Goal: Information Seeking & Learning: Stay updated

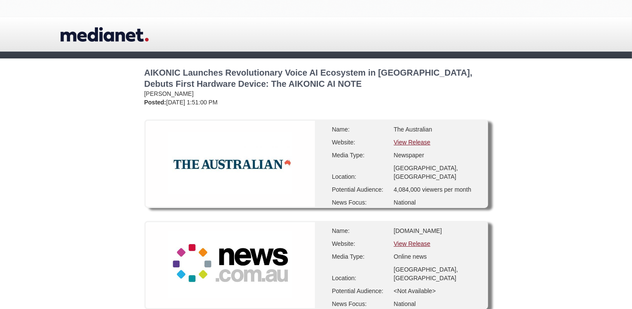
click at [411, 243] on link "View Release" at bounding box center [412, 243] width 37 height 7
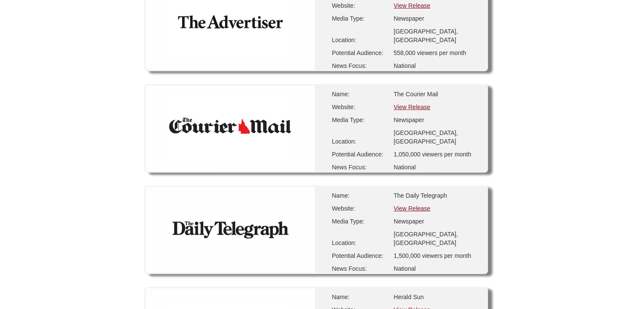
scroll to position [559, 0]
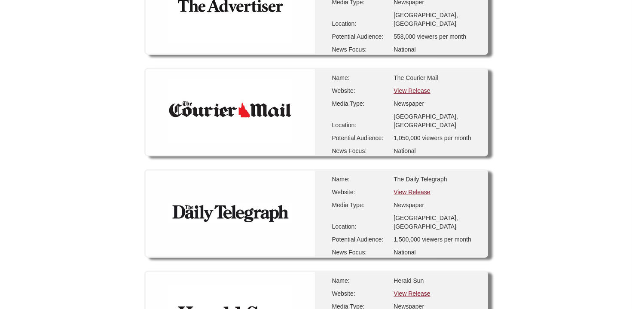
click at [416, 87] on link "View Release" at bounding box center [412, 90] width 37 height 7
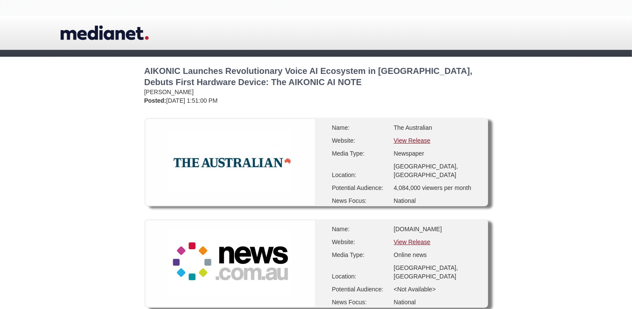
scroll to position [0, 0]
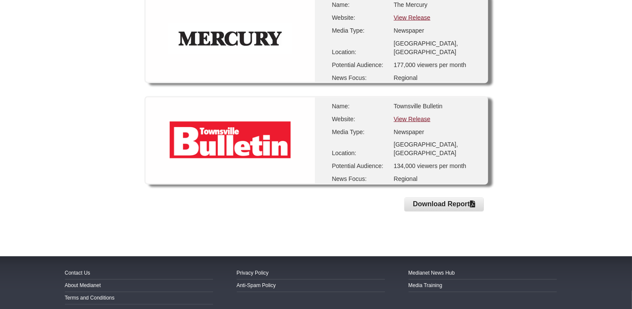
scroll to position [1445, 0]
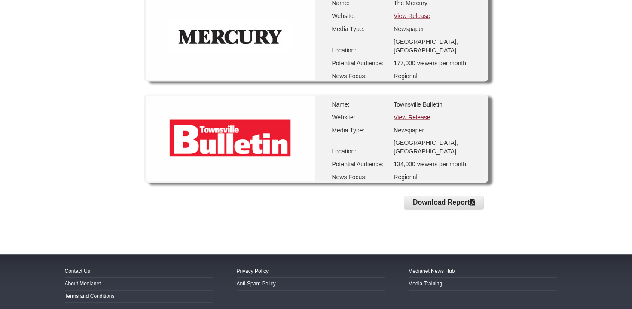
click at [458, 196] on button "Download Report" at bounding box center [443, 203] width 79 height 14
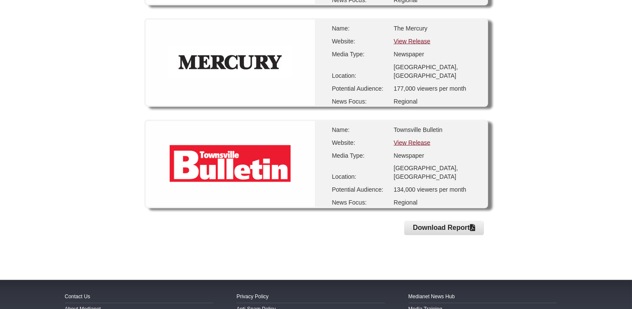
scroll to position [1420, 0]
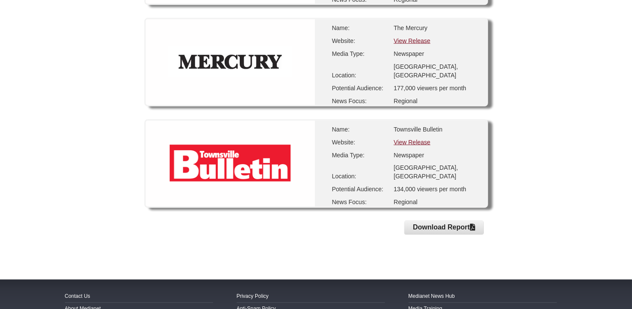
click at [431, 221] on button "Download Report" at bounding box center [443, 228] width 79 height 14
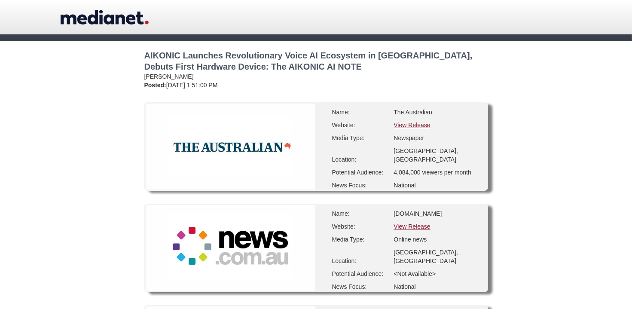
click at [409, 125] on link "View Release" at bounding box center [412, 125] width 37 height 7
click at [413, 125] on link "View Release" at bounding box center [412, 125] width 37 height 7
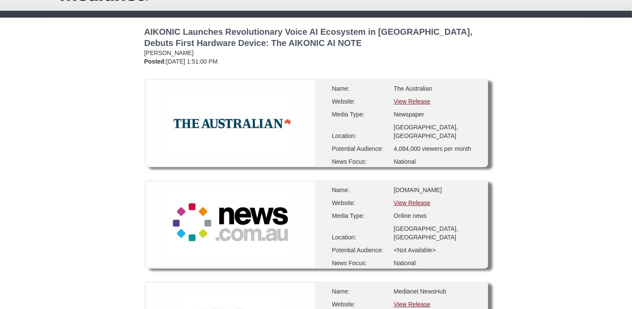
scroll to position [43, 0]
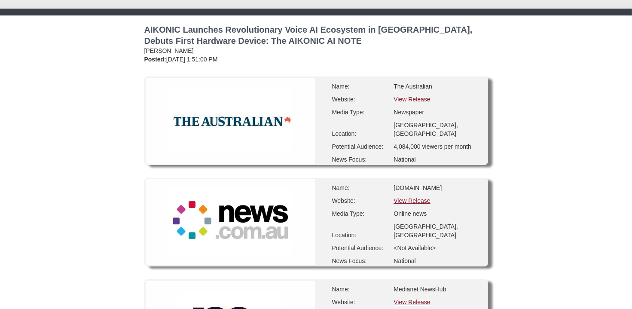
click at [417, 199] on link "View Release" at bounding box center [412, 200] width 37 height 7
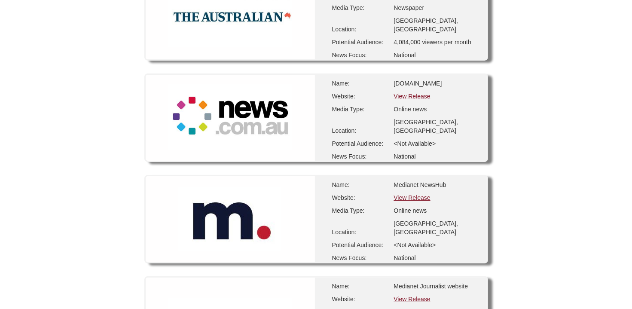
scroll to position [172, 0]
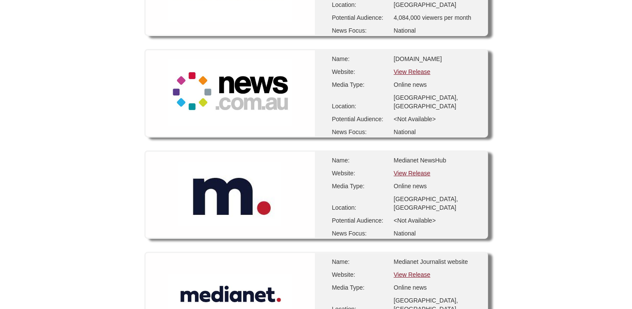
click at [416, 173] on link "View Release" at bounding box center [412, 173] width 37 height 7
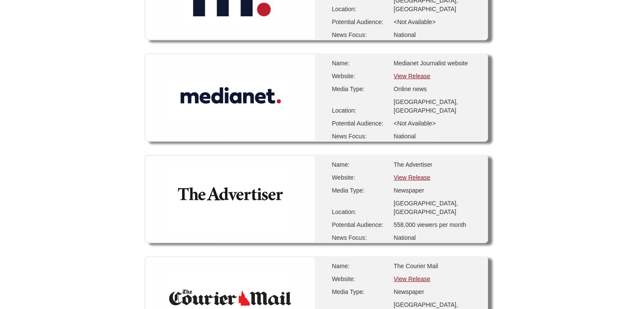
scroll to position [387, 0]
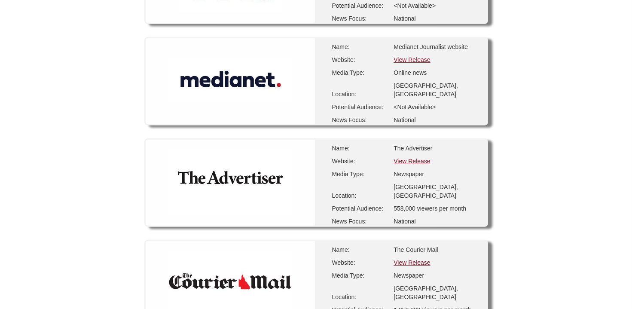
click at [421, 160] on link "View Release" at bounding box center [412, 161] width 37 height 7
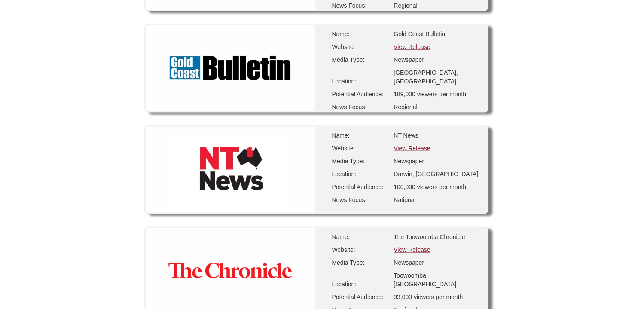
scroll to position [1117, 0]
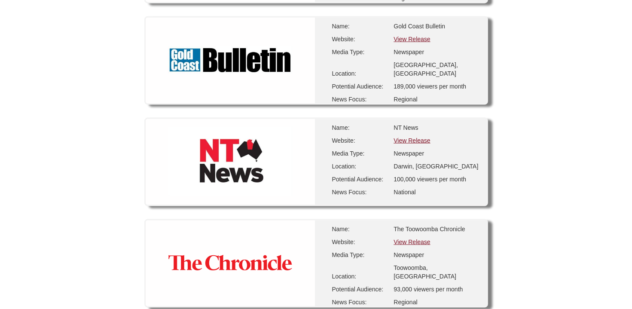
click at [418, 137] on link "View Release" at bounding box center [412, 140] width 37 height 7
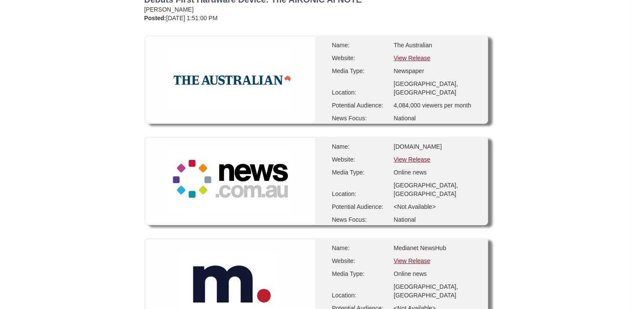
scroll to position [70, 0]
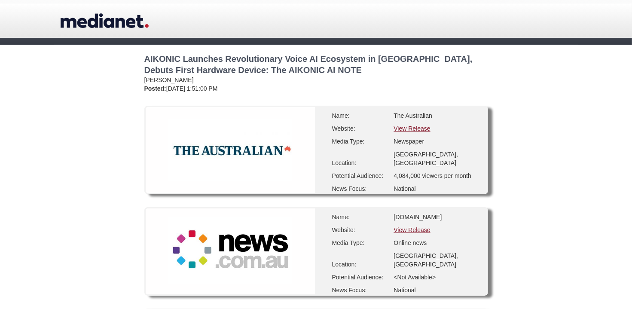
scroll to position [0, 0]
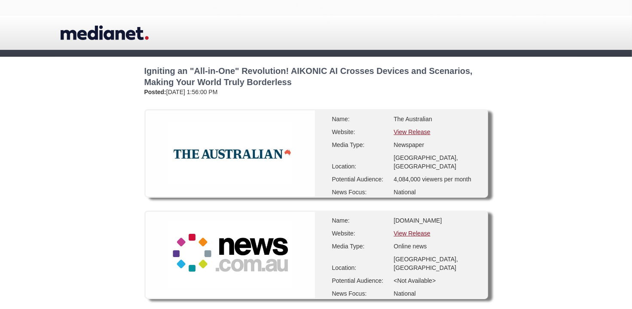
scroll to position [1, 0]
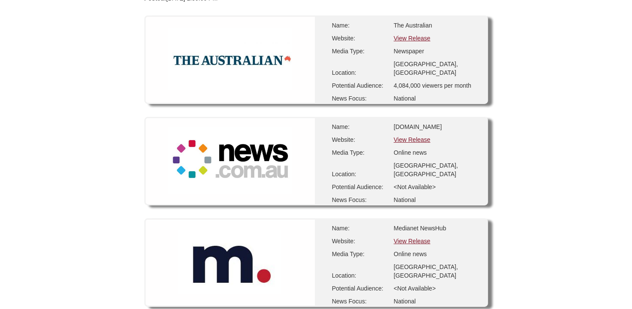
scroll to position [86, 0]
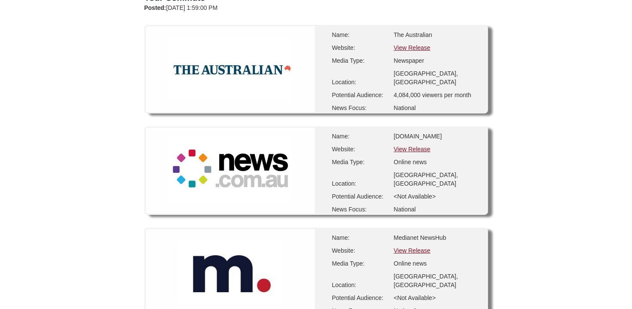
click at [422, 47] on link "View Release" at bounding box center [412, 47] width 37 height 7
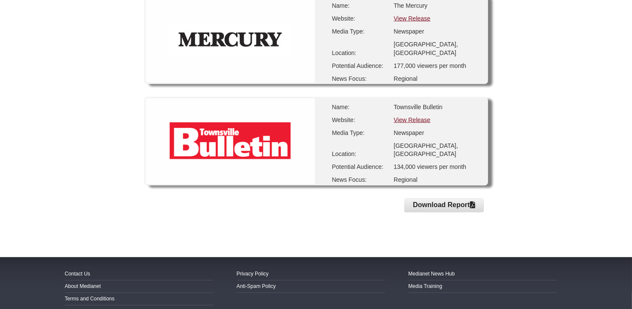
scroll to position [1437, 0]
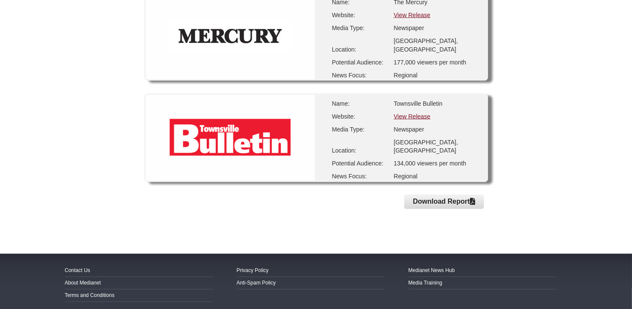
click at [417, 112] on div "View Release" at bounding box center [437, 116] width 86 height 9
click at [416, 113] on link "View Release" at bounding box center [412, 116] width 37 height 7
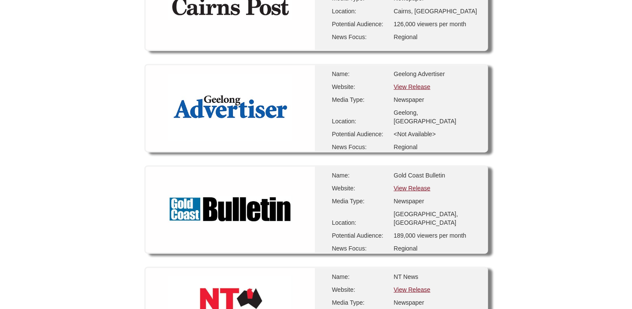
scroll to position [939, 0]
